Goal: Task Accomplishment & Management: Manage account settings

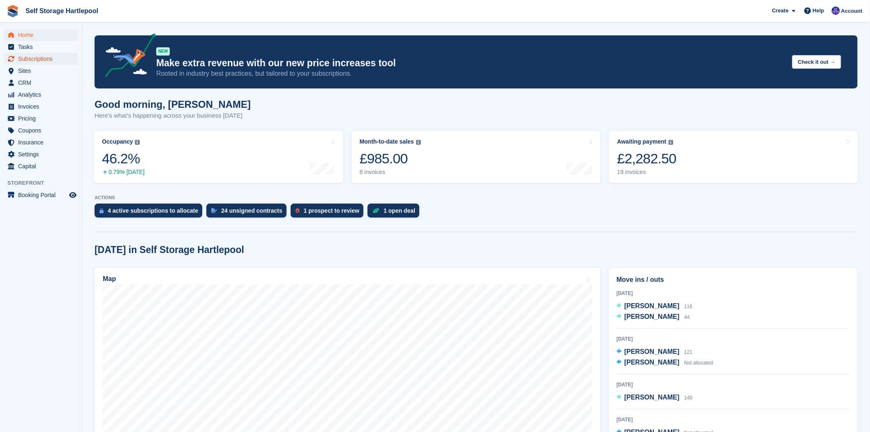
click at [40, 58] on span "Subscriptions" at bounding box center [42, 59] width 49 height 12
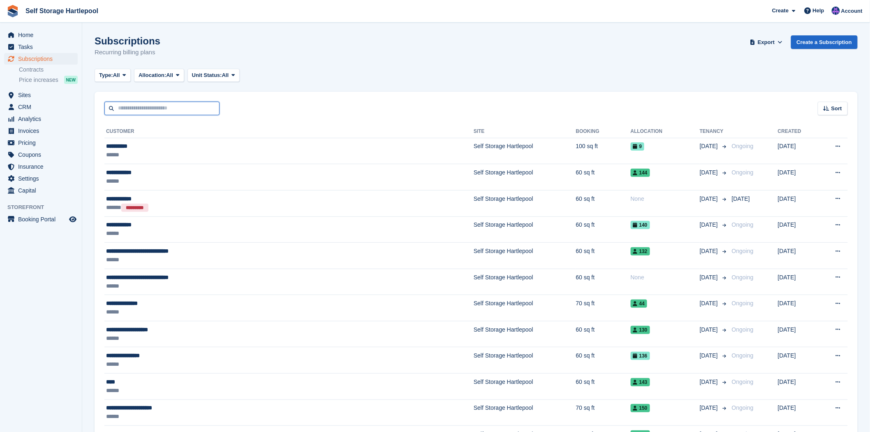
click at [165, 102] on input "text" at bounding box center [161, 109] width 115 height 14
type input "**********"
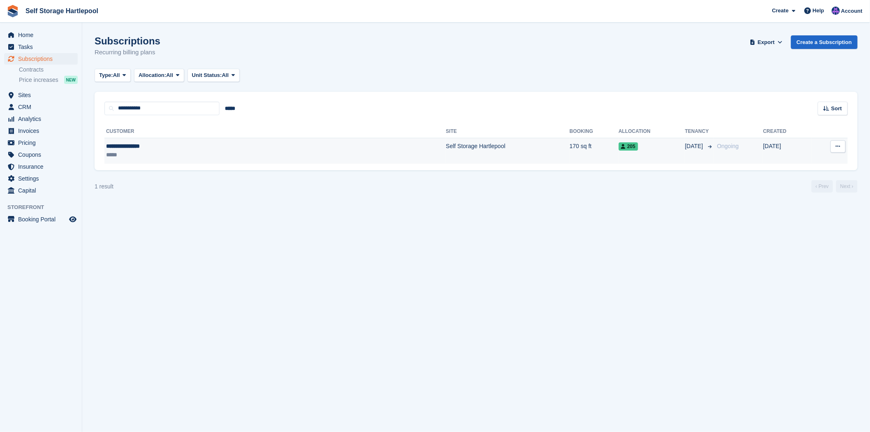
click at [170, 151] on div "*****" at bounding box center [187, 155] width 163 height 9
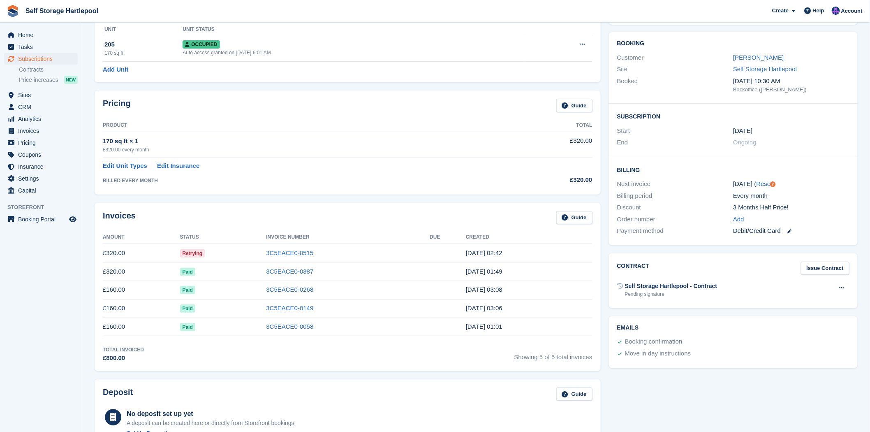
scroll to position [46, 0]
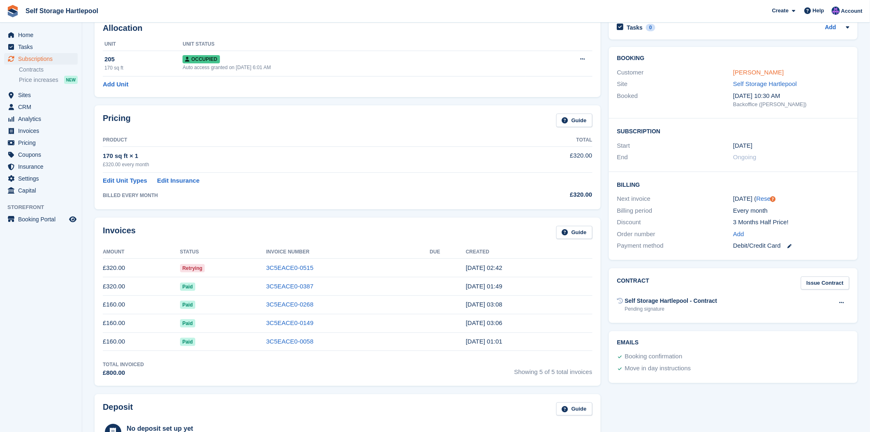
click at [753, 72] on link "[PERSON_NAME]" at bounding box center [758, 72] width 51 height 7
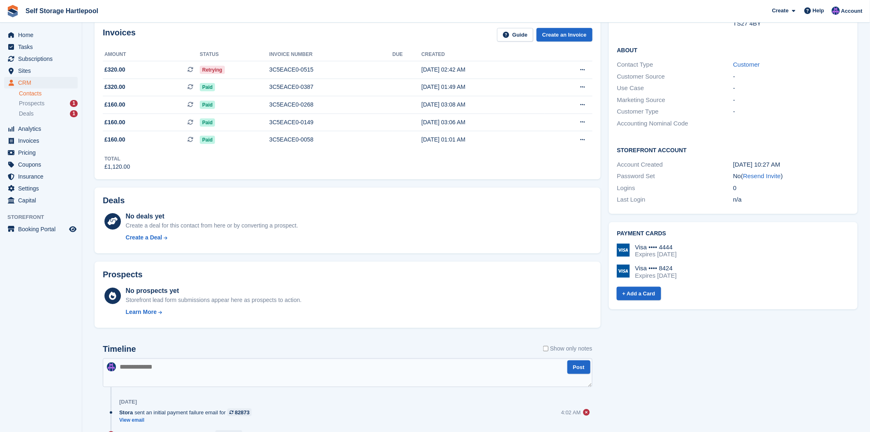
scroll to position [137, 0]
click at [677, 250] on div "Expires September 2027" at bounding box center [656, 253] width 42 height 7
click at [625, 250] on img at bounding box center [623, 249] width 13 height 13
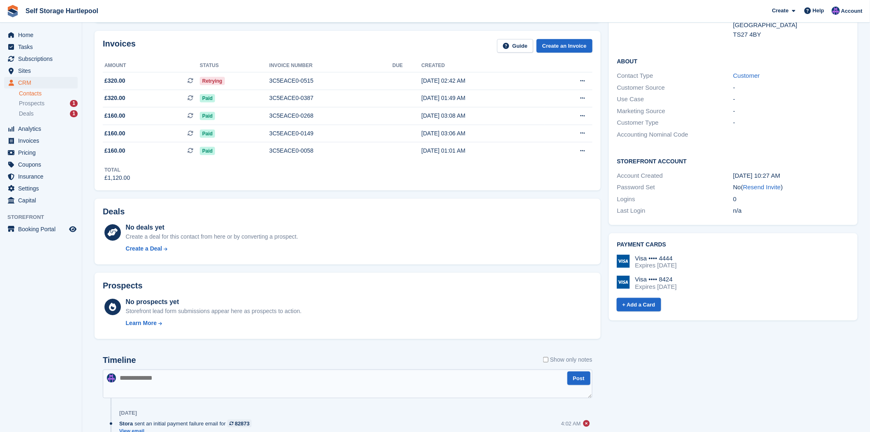
scroll to position [7, 0]
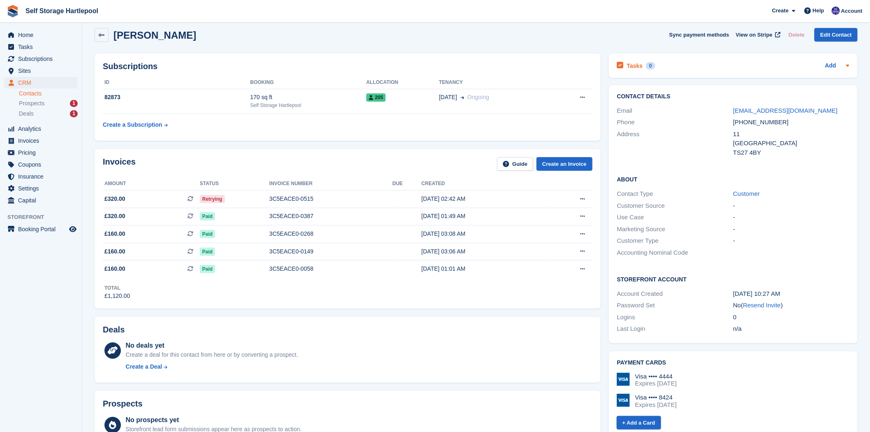
click at [844, 68] on div at bounding box center [846, 66] width 7 height 10
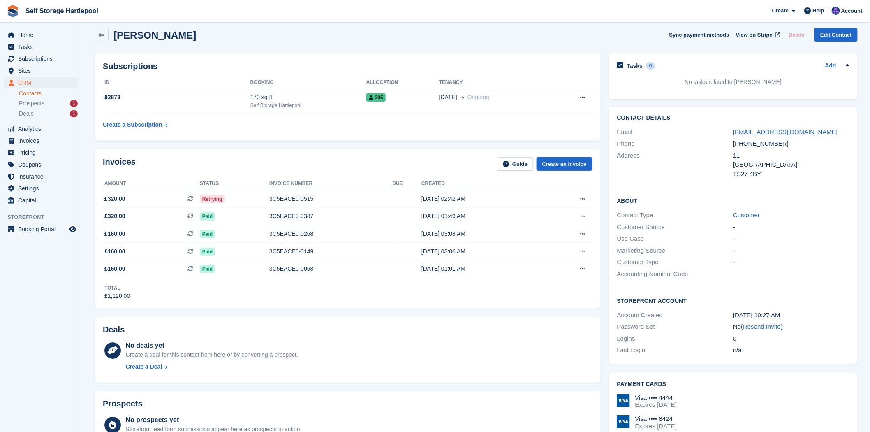
click at [844, 68] on div at bounding box center [846, 66] width 7 height 10
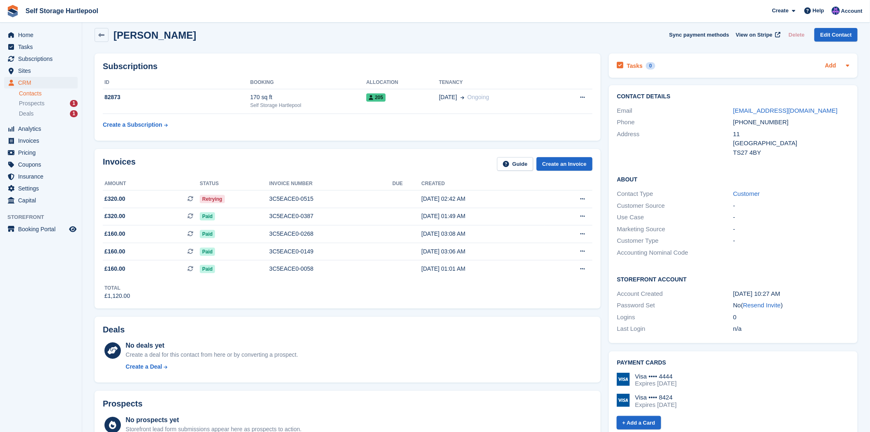
click at [836, 66] on link "Add" at bounding box center [830, 65] width 11 height 9
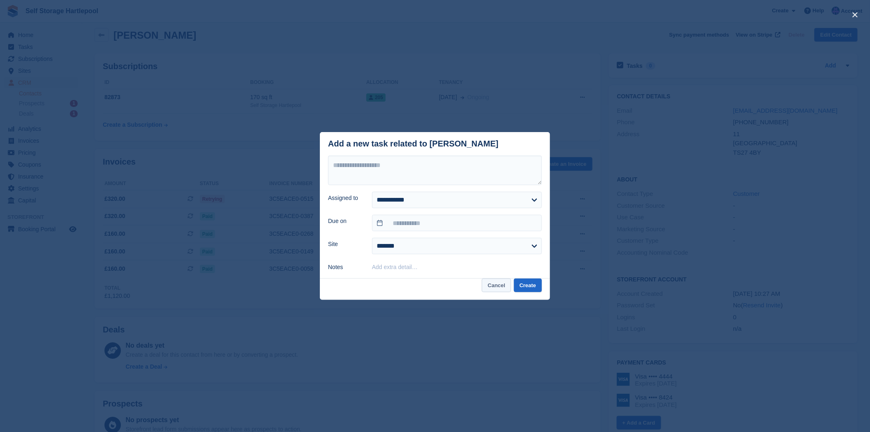
click at [500, 287] on button "Cancel" at bounding box center [496, 285] width 29 height 14
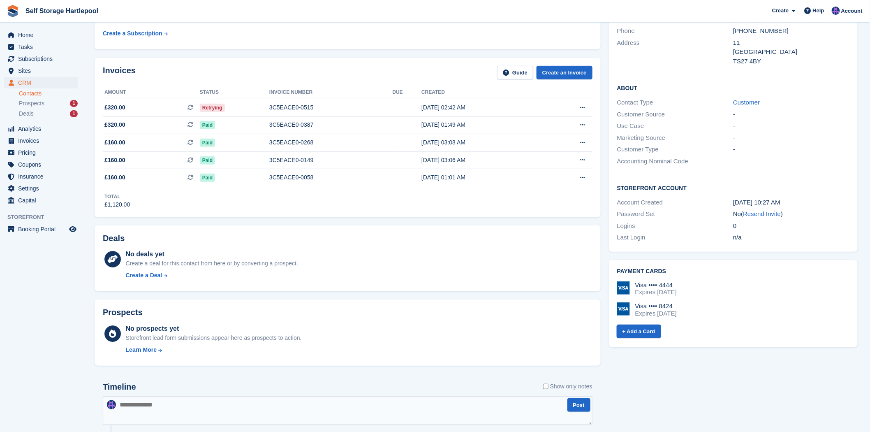
scroll to position [99, 0]
click at [646, 333] on link "+ Add a Card" at bounding box center [639, 331] width 44 height 14
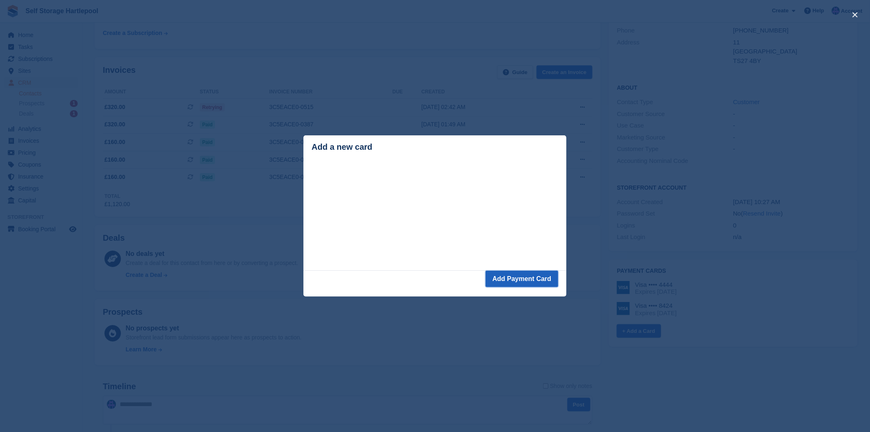
click at [513, 277] on button "Add Payment Card" at bounding box center [522, 279] width 73 height 16
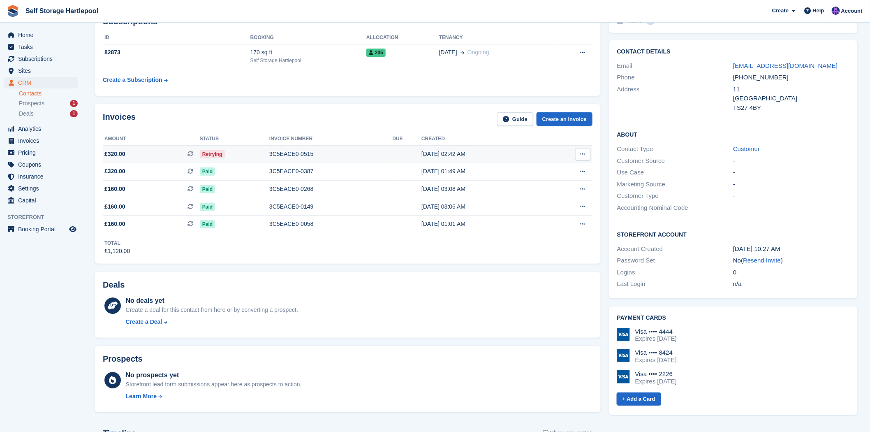
scroll to position [36, 0]
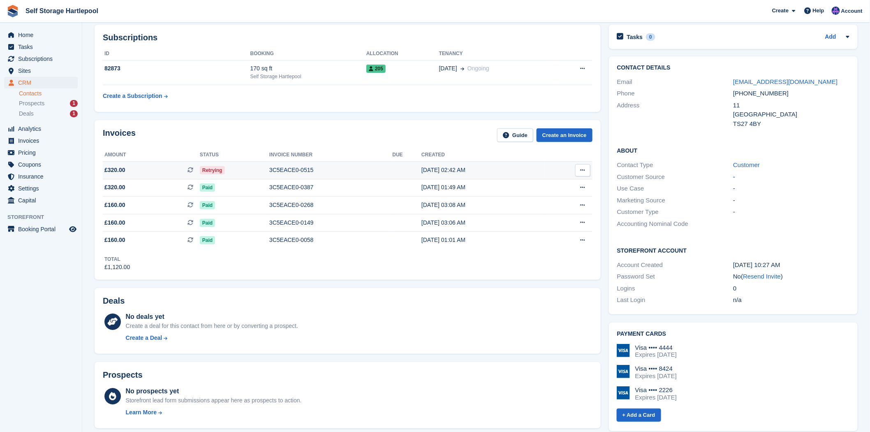
click at [579, 170] on button at bounding box center [582, 170] width 15 height 12
click at [460, 257] on div "Total £1,120.00" at bounding box center [348, 260] width 490 height 23
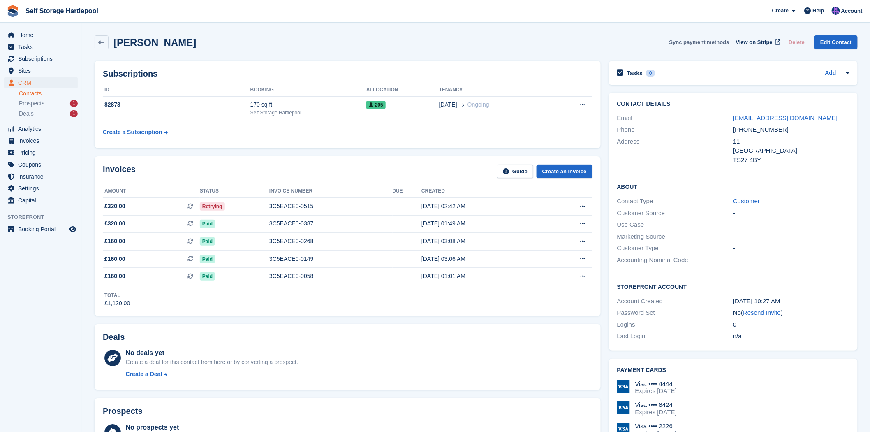
click at [702, 42] on button "Sync payment methods" at bounding box center [700, 42] width 60 height 14
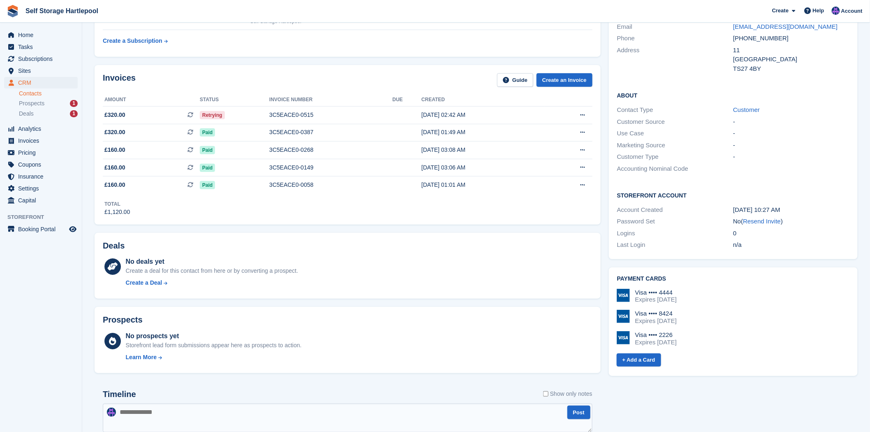
scroll to position [46, 0]
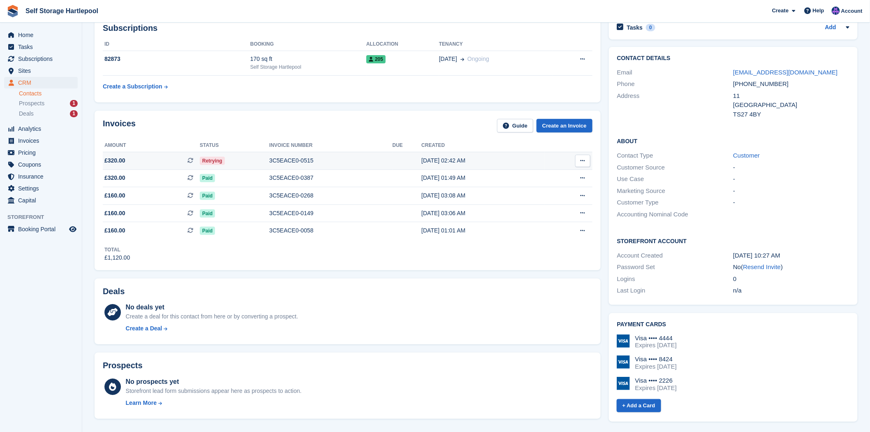
click at [344, 166] on td "3C5EACE0-0515" at bounding box center [330, 161] width 123 height 18
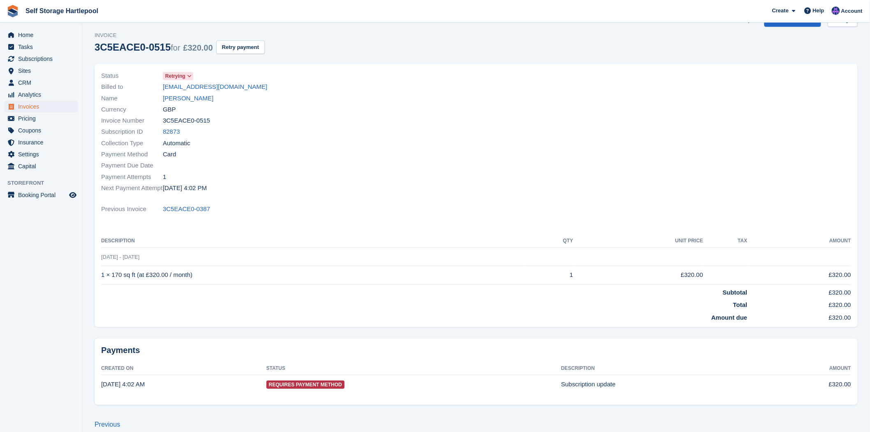
scroll to position [33, 0]
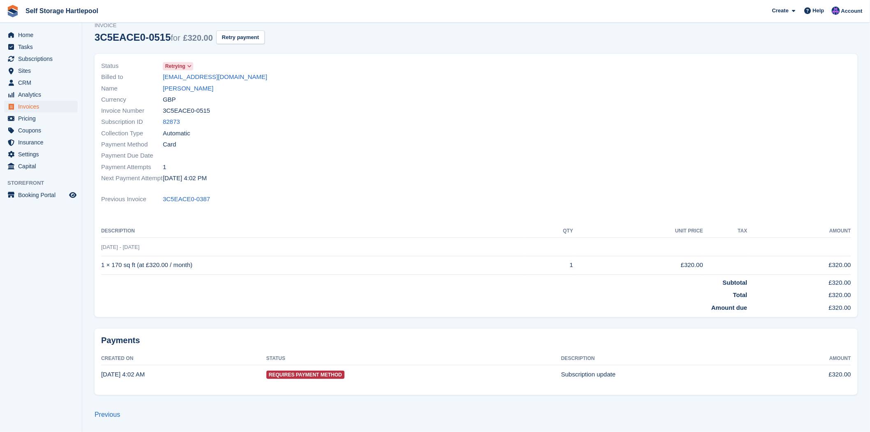
click at [304, 373] on span "Requires Payment Method" at bounding box center [306, 375] width 78 height 8
click at [183, 63] on span "Retrying" at bounding box center [175, 66] width 20 height 7
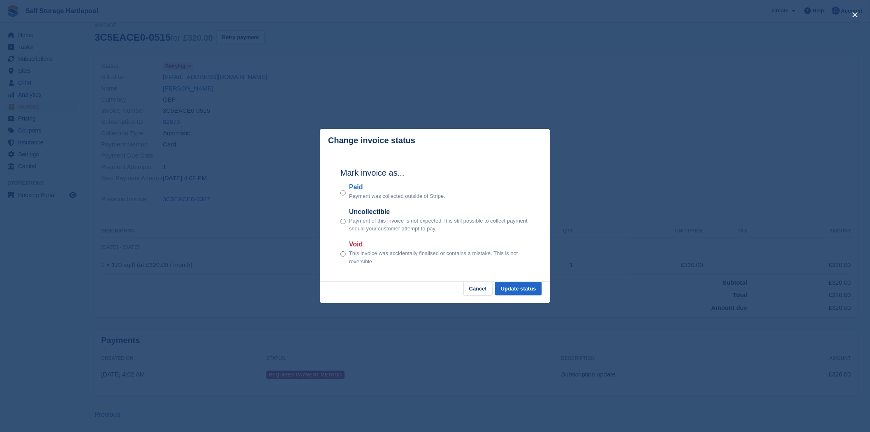
click at [335, 78] on div "close" at bounding box center [435, 216] width 870 height 432
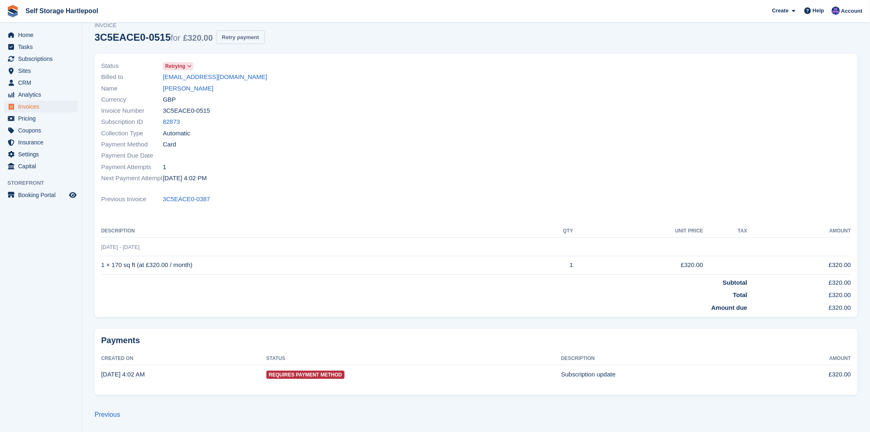
click at [245, 39] on button "Retry payment" at bounding box center [240, 37] width 49 height 14
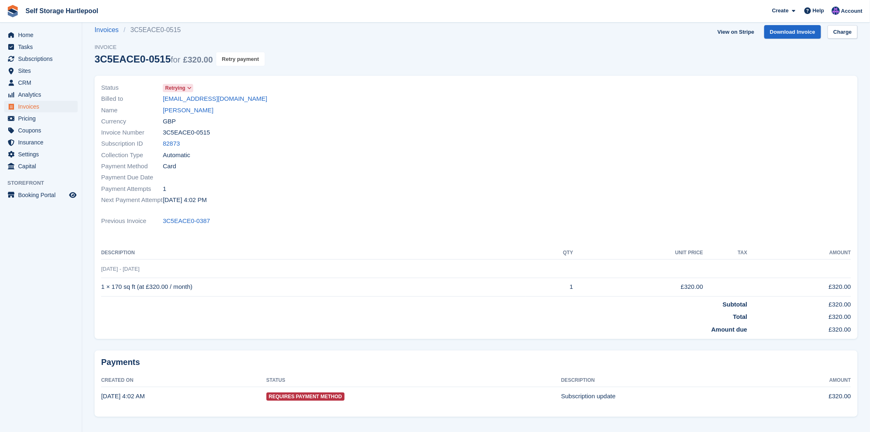
scroll to position [0, 0]
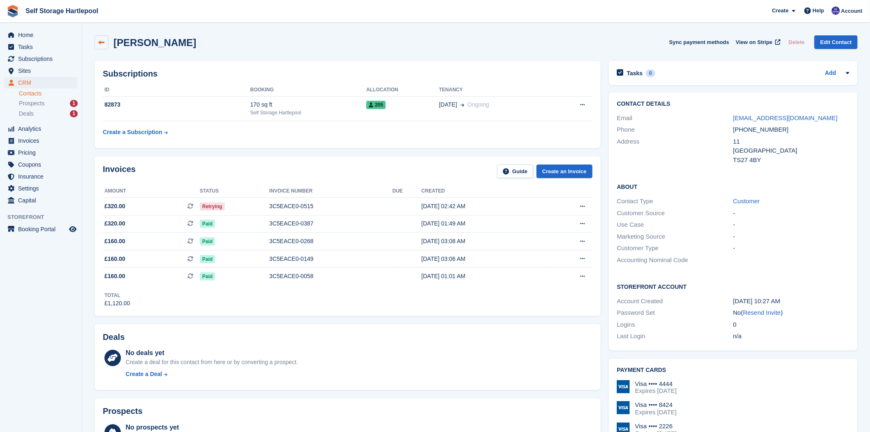
click at [104, 47] on link at bounding box center [102, 42] width 14 height 14
click at [27, 153] on span "Pricing" at bounding box center [42, 153] width 49 height 12
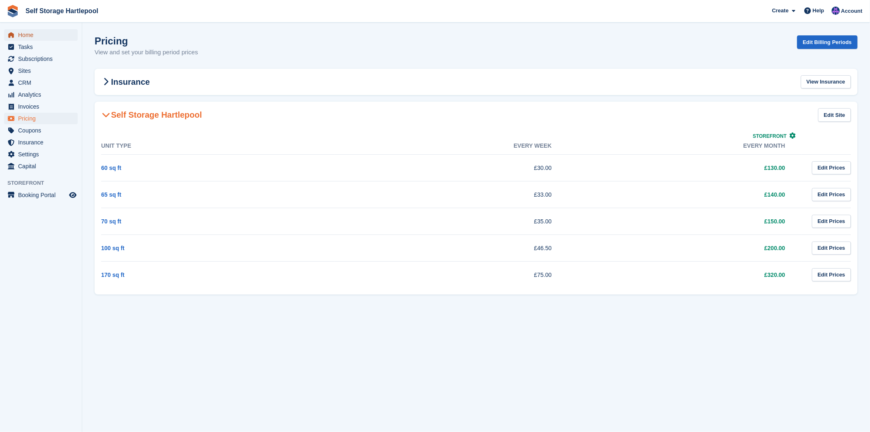
click at [29, 35] on span "Home" at bounding box center [42, 35] width 49 height 12
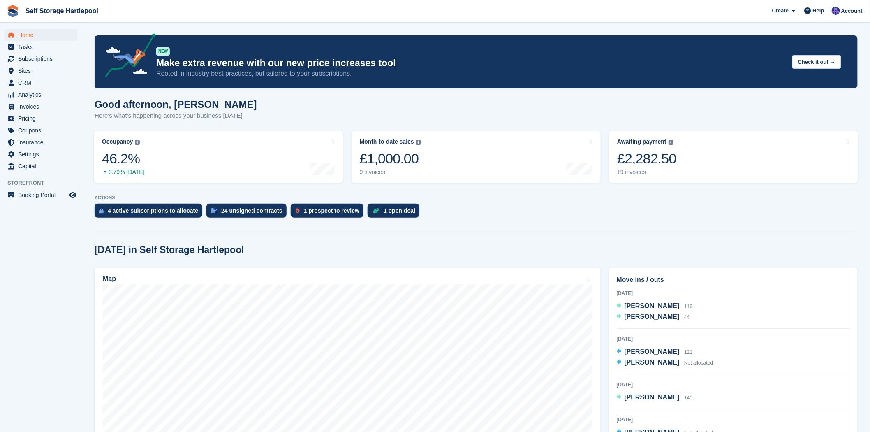
scroll to position [46, 0]
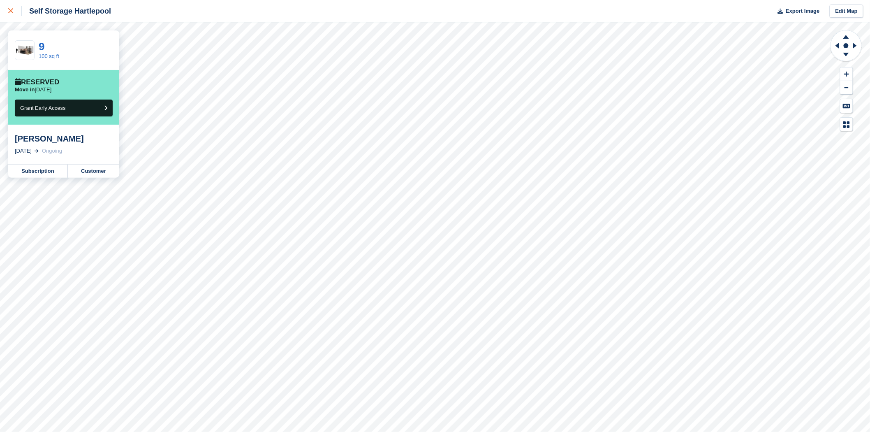
click at [7, 14] on link at bounding box center [11, 11] width 22 height 22
